Goal: Find specific page/section: Find specific page/section

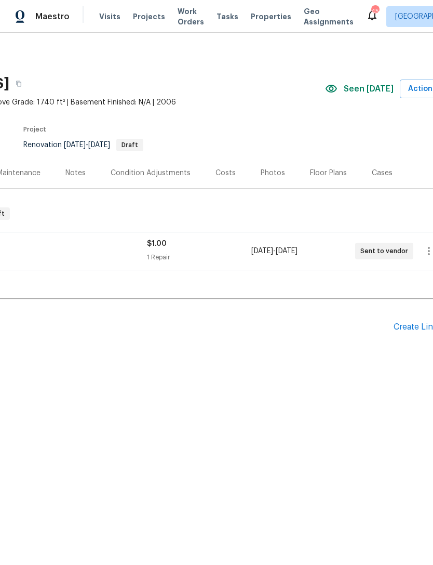
scroll to position [0, 127]
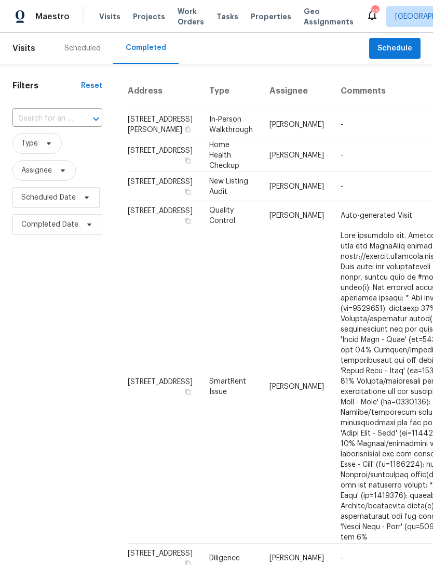
click at [95, 40] on div "Scheduled" at bounding box center [82, 48] width 61 height 31
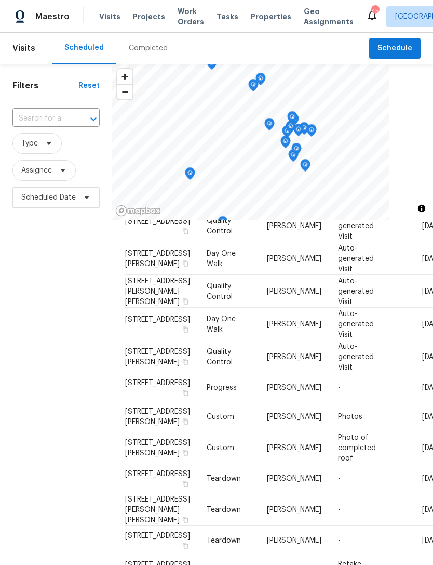
scroll to position [418, 0]
click at [65, 397] on div "Filters Reset ​ Type Assignee Scheduled Date" at bounding box center [56, 368] width 112 height 608
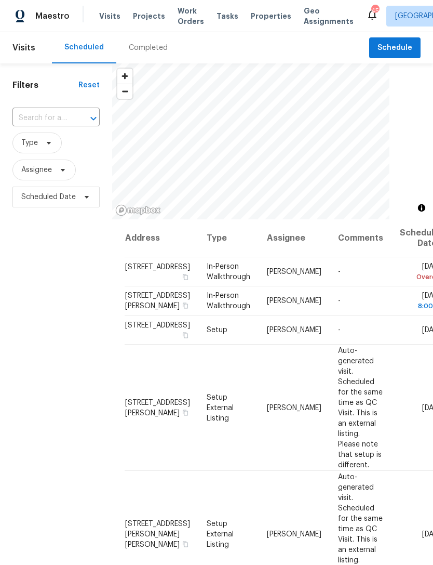
scroll to position [0, 0]
click at [151, 43] on div "Completed" at bounding box center [148, 48] width 39 height 10
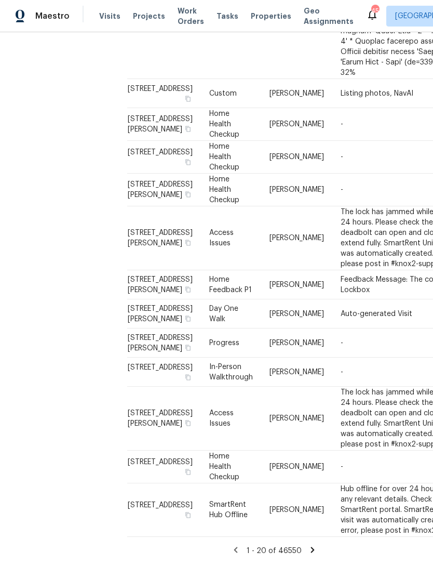
scroll to position [1171, 0]
click at [313, 552] on icon at bounding box center [312, 550] width 9 height 9
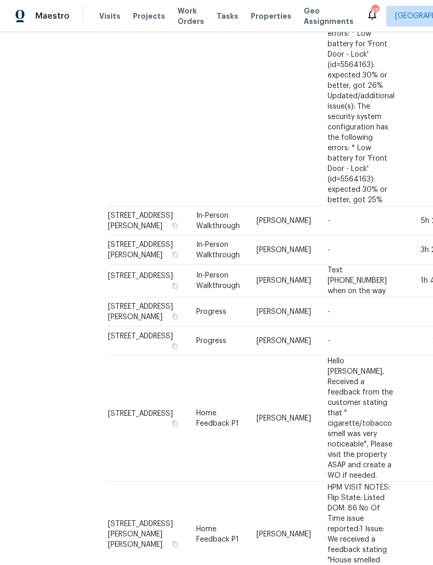
scroll to position [728, 20]
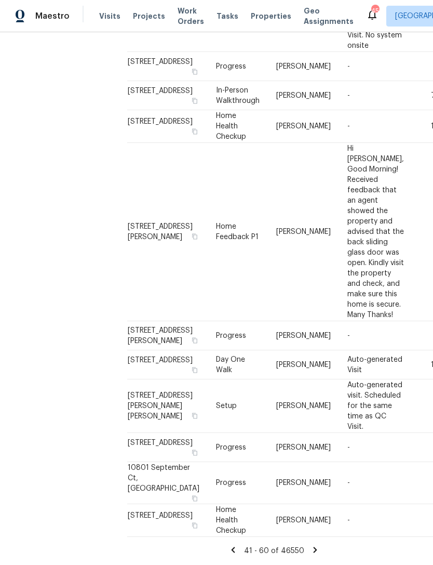
scroll to position [0, 0]
click at [314, 552] on icon at bounding box center [315, 550] width 9 height 9
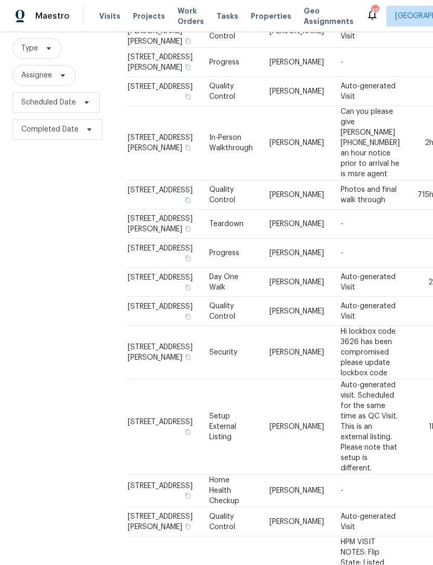
scroll to position [139, -1]
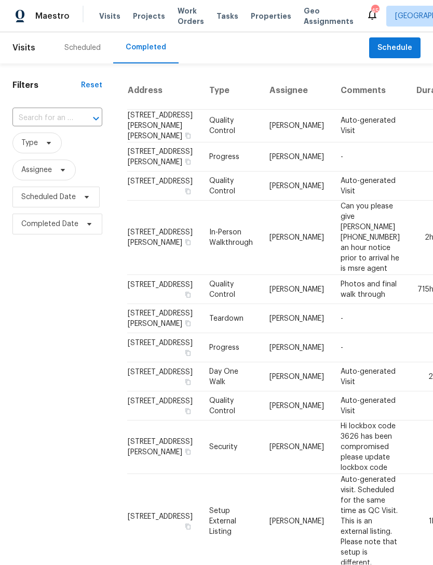
click at [86, 33] on div "Scheduled" at bounding box center [82, 48] width 61 height 31
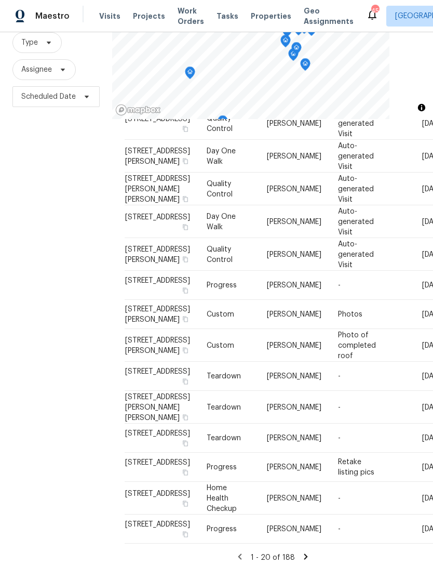
click at [307, 552] on icon at bounding box center [305, 556] width 9 height 9
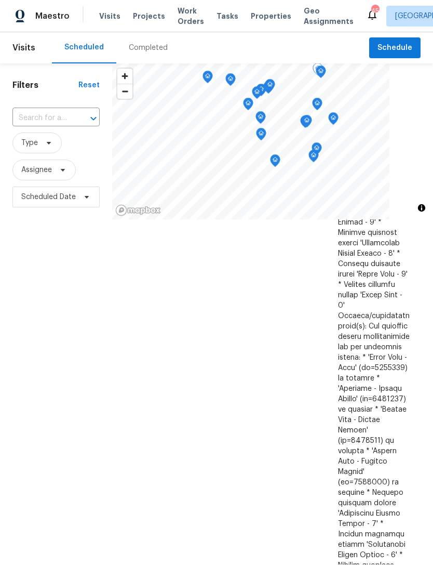
scroll to position [1759, 0]
click at [146, 43] on div "Completed" at bounding box center [148, 48] width 39 height 10
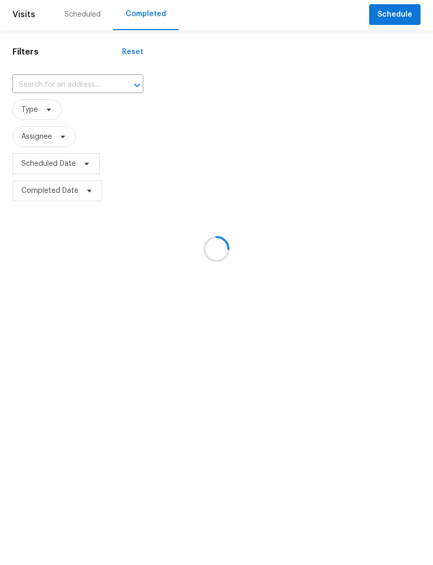
scroll to position [33, 0]
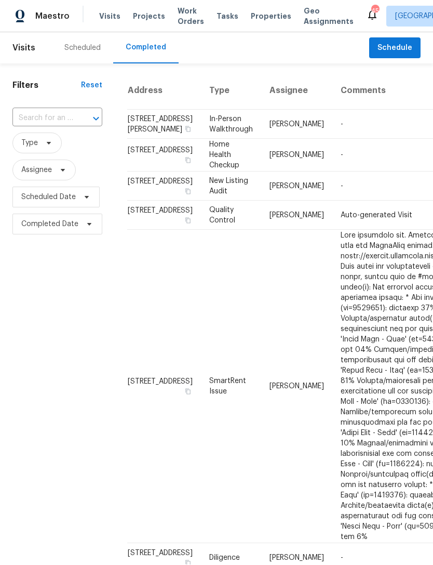
click at [71, 111] on input "text" at bounding box center [42, 119] width 61 height 16
type input "sanford"
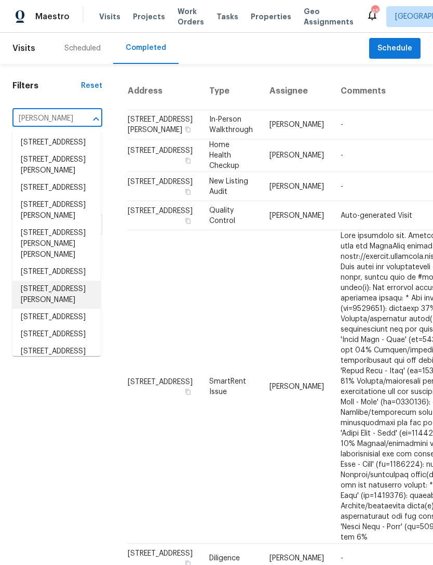
click at [81, 294] on li "2406 Caroline Dr, Sanford, NC 27330" at bounding box center [56, 295] width 88 height 28
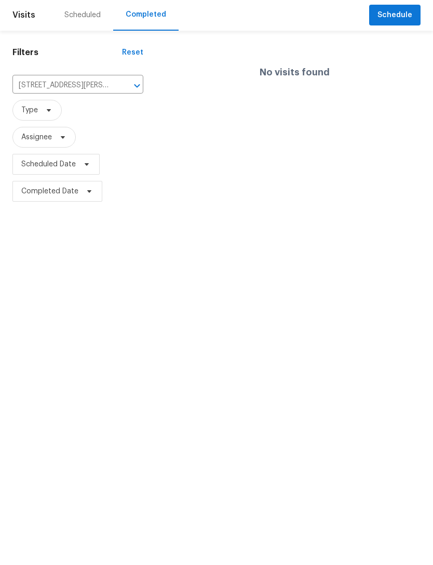
click at [95, 111] on input "2406 Caroline Dr, Sanford, NC 27330" at bounding box center [63, 119] width 102 height 16
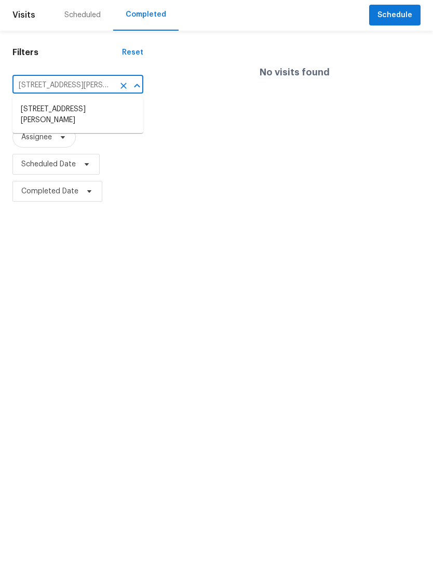
click at [127, 114] on icon "Clear" at bounding box center [123, 119] width 10 height 10
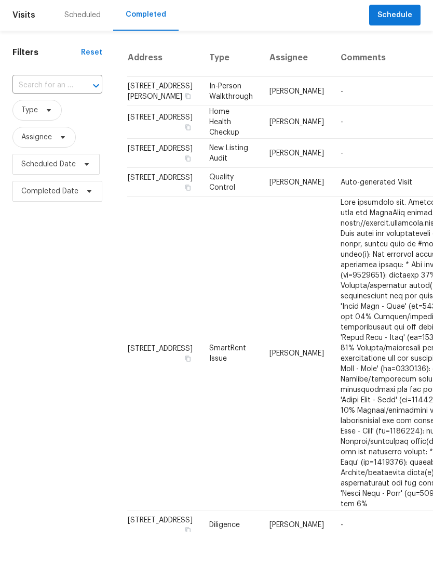
scroll to position [33, 0]
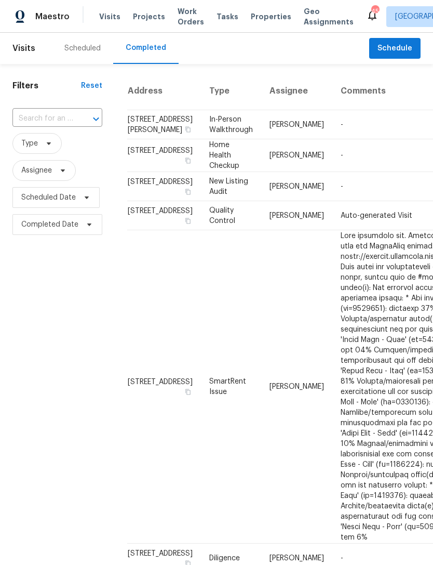
click at [89, 43] on div "Scheduled" at bounding box center [82, 48] width 36 height 10
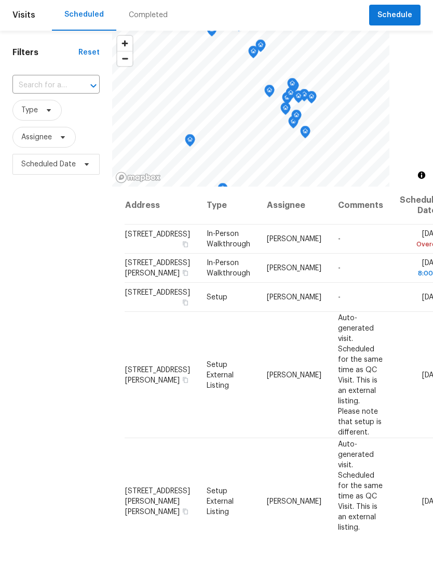
scroll to position [33, 0]
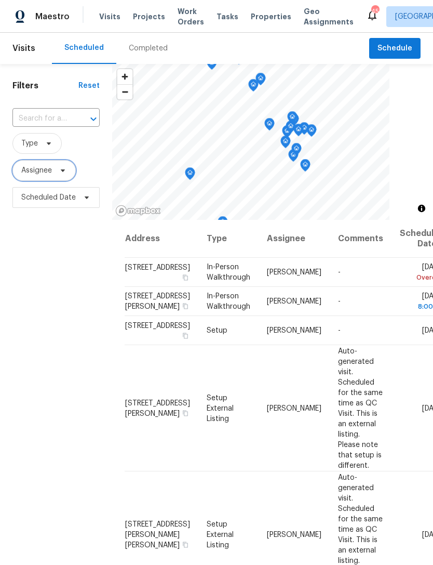
click at [42, 165] on span "Assignee" at bounding box center [36, 170] width 31 height 10
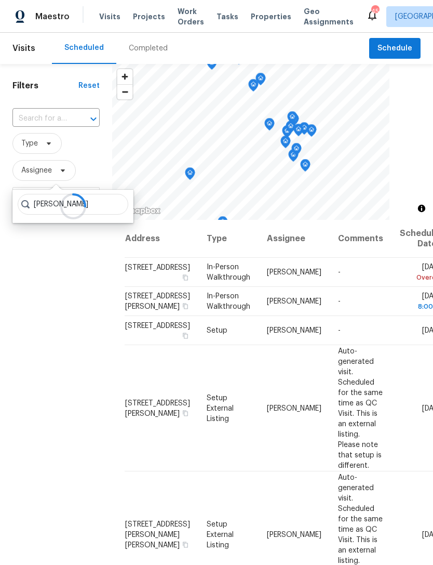
type input "Joes"
click at [151, 43] on div "Completed" at bounding box center [148, 48] width 39 height 10
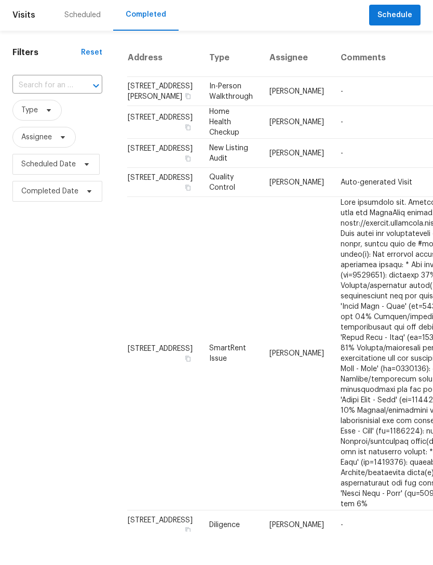
scroll to position [33, 0]
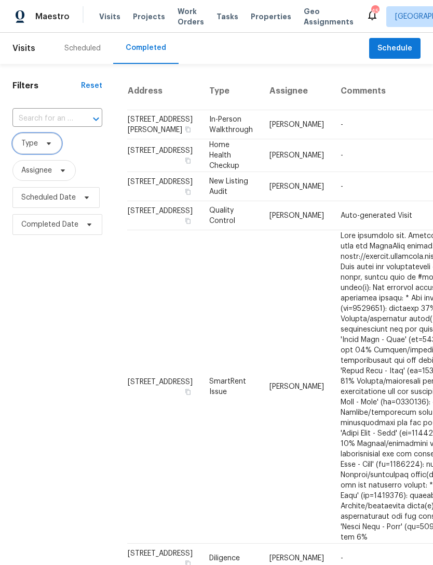
click at [33, 138] on span "Type" at bounding box center [29, 143] width 17 height 10
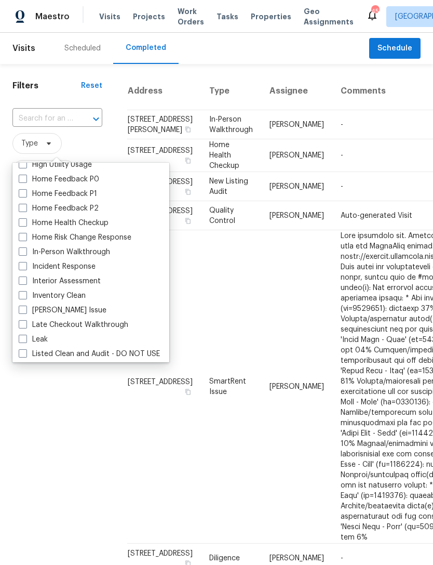
scroll to position [341, 0]
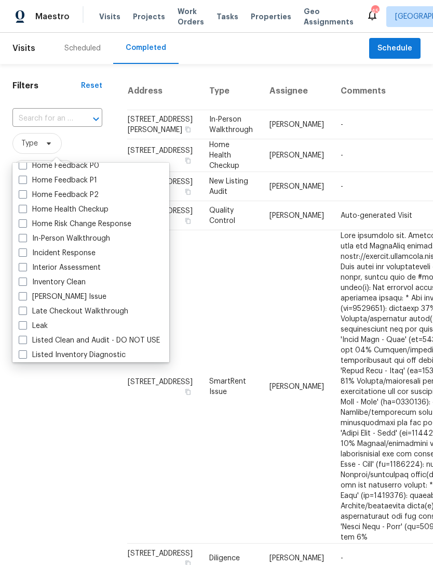
click at [102, 233] on label "In-Person Walkthrough" at bounding box center [64, 238] width 91 height 10
click at [25, 233] on input "In-Person Walkthrough" at bounding box center [22, 236] width 7 height 7
checkbox input "true"
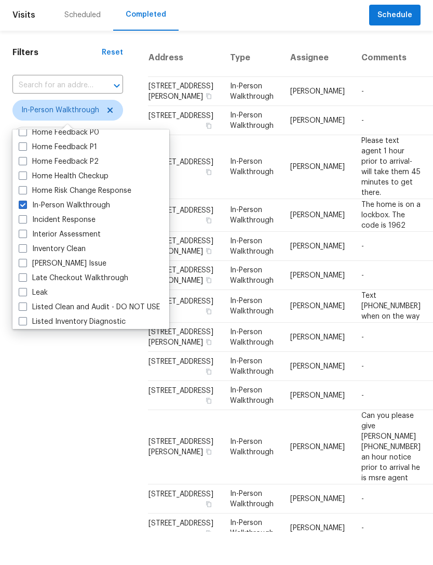
scroll to position [33, 0]
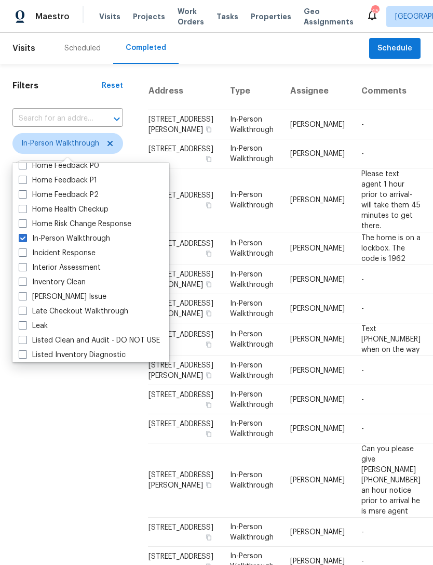
click at [60, 395] on div "Filters Reset ​ In-Person Walkthrough Assignee Scheduled Date Completed Date" at bounding box center [68, 442] width 136 height 757
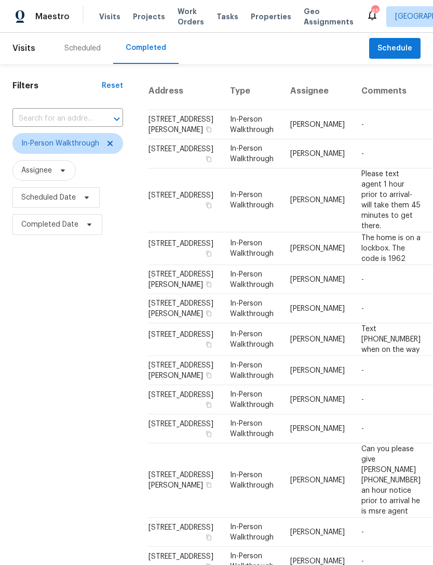
scroll to position [0, 0]
click at [78, 43] on div "Scheduled" at bounding box center [82, 48] width 36 height 10
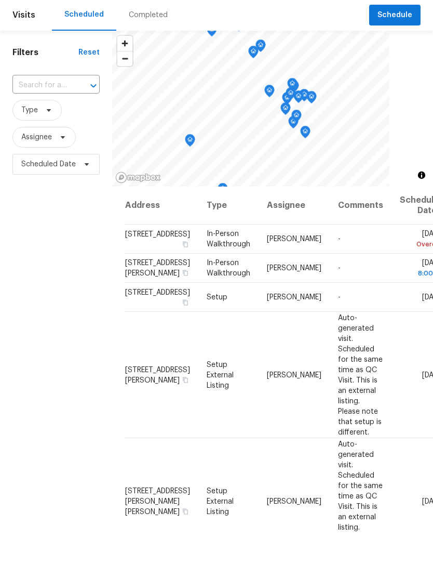
scroll to position [33, 0]
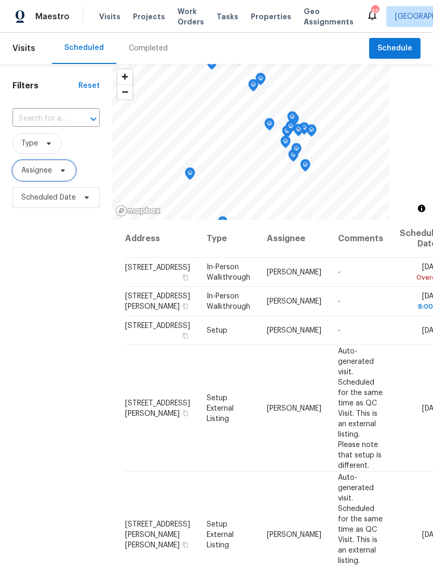
click at [42, 165] on span "Assignee" at bounding box center [36, 170] width 31 height 10
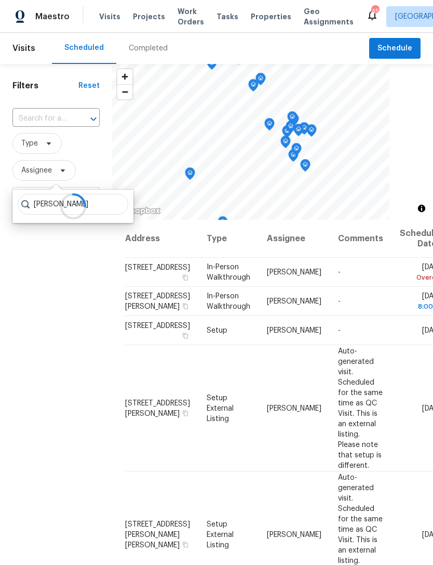
type input "Joseph white"
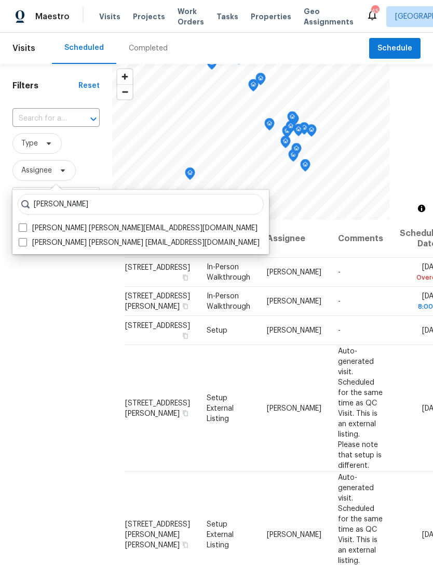
click at [133, 223] on label "Joseph White joseph.white@opendoor.com" at bounding box center [138, 228] width 239 height 10
click at [25, 223] on input "Joseph White joseph.white@opendoor.com" at bounding box center [22, 226] width 7 height 7
checkbox input "true"
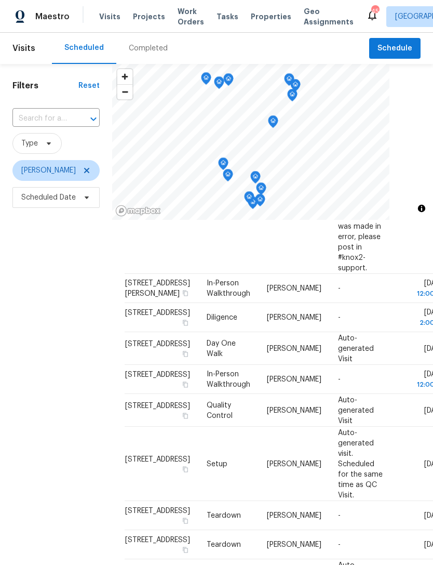
scroll to position [304, 0]
click at [50, 416] on div "Filters Reset ​ Type Joseph White Scheduled Date" at bounding box center [56, 368] width 112 height 608
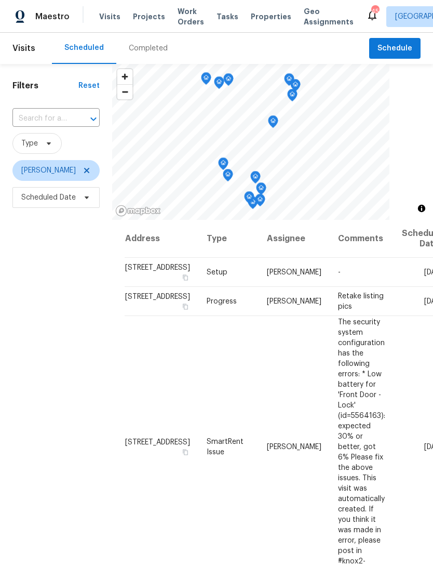
scroll to position [0, 0]
click at [83, 166] on icon at bounding box center [87, 170] width 8 height 8
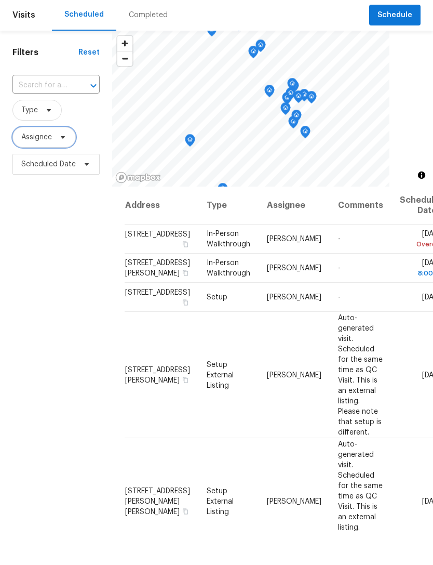
scroll to position [33, 0]
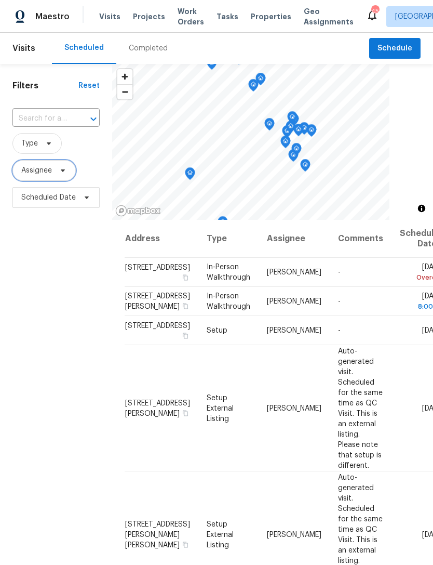
click at [39, 165] on span "Assignee" at bounding box center [36, 170] width 31 height 10
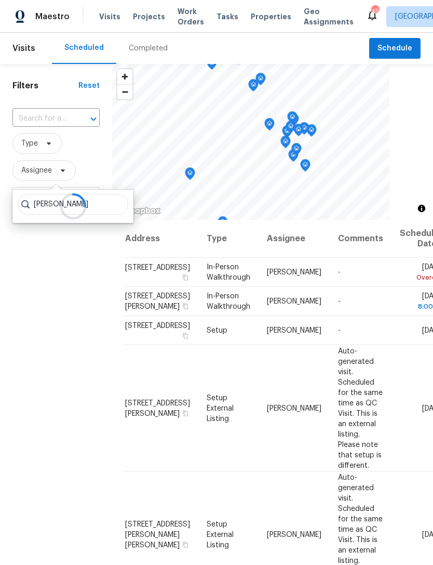
type input "Preston sexton"
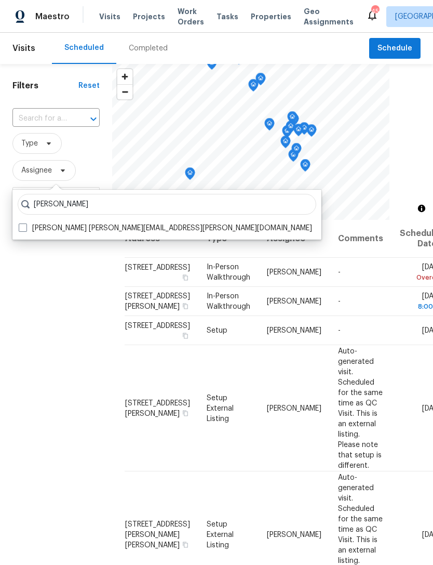
click at [65, 223] on label "Preston Sexton preston.sexton@opendoor.com" at bounding box center [166, 228] width 294 height 10
click at [25, 223] on input "Preston Sexton preston.sexton@opendoor.com" at bounding box center [22, 226] width 7 height 7
checkbox input "true"
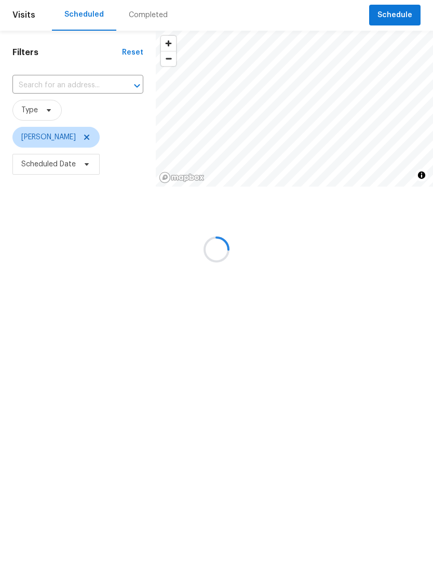
scroll to position [33, 0]
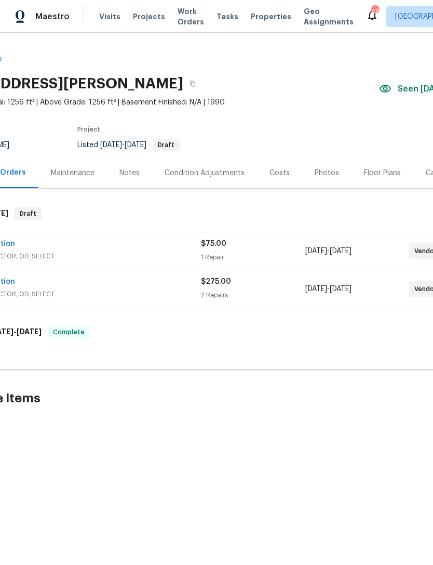
scroll to position [0, 67]
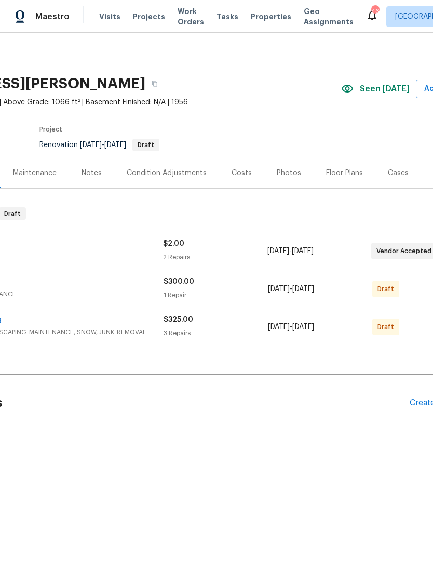
scroll to position [0, 113]
click at [165, 84] on button "button" at bounding box center [155, 83] width 19 height 19
click at [159, 84] on icon "button" at bounding box center [155, 84] width 6 height 6
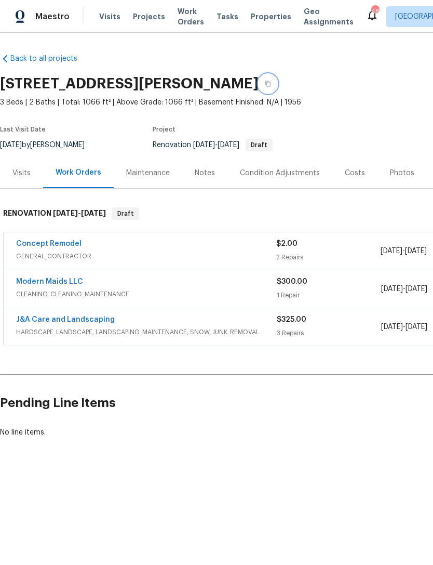
scroll to position [0, 0]
